Goal: Use online tool/utility: Utilize a website feature to perform a specific function

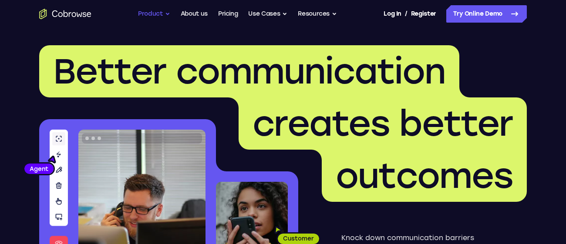
click at [152, 14] on button "Product" at bounding box center [154, 13] width 32 height 17
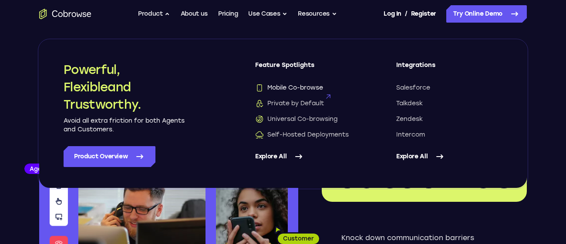
click at [307, 92] on span "Mobile Co-browse" at bounding box center [289, 88] width 68 height 9
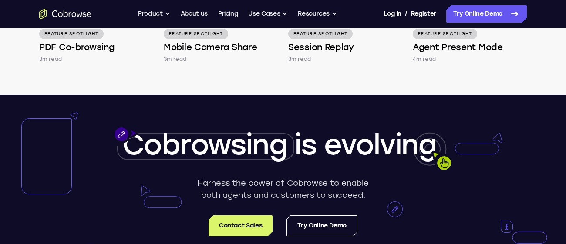
scroll to position [1624, 0]
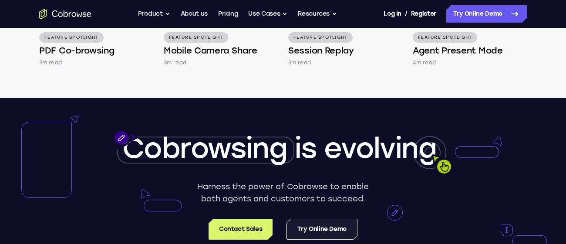
click at [327, 239] on link "Try Online Demo" at bounding box center [322, 229] width 71 height 21
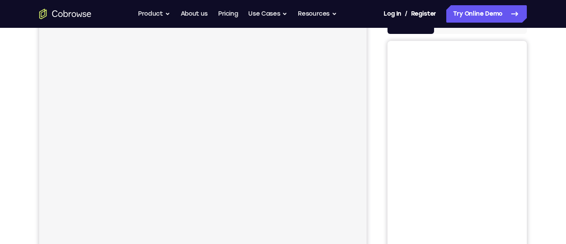
scroll to position [44, 0]
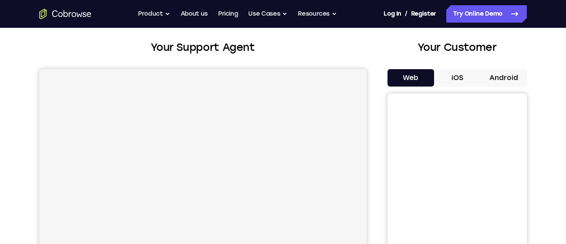
click at [504, 73] on button "Android" at bounding box center [504, 77] width 47 height 17
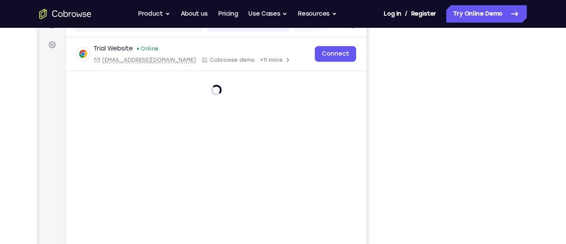
scroll to position [119, 0]
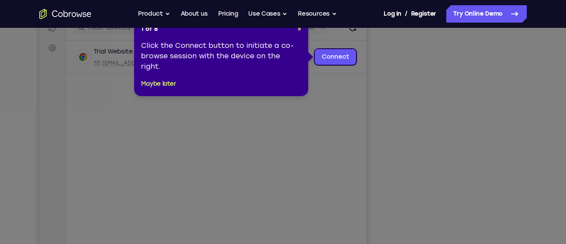
click at [301, 30] on div "1 of 8 × Click the Connect button to initiate a co-browse session with the devi…" at bounding box center [221, 57] width 174 height 78
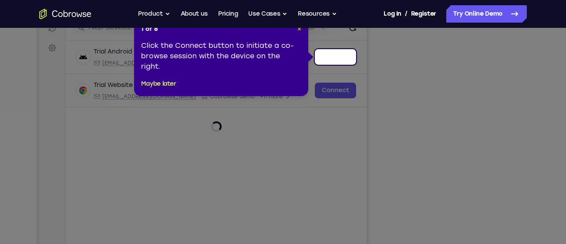
click at [300, 30] on span "×" at bounding box center [300, 28] width 4 height 7
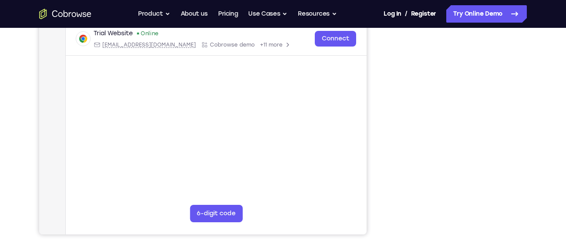
scroll to position [171, 0]
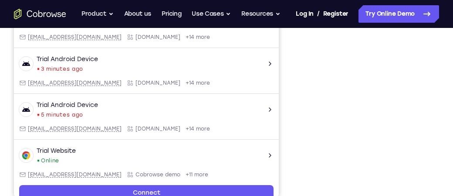
scroll to position [177, 0]
